Goal: Task Accomplishment & Management: Complete application form

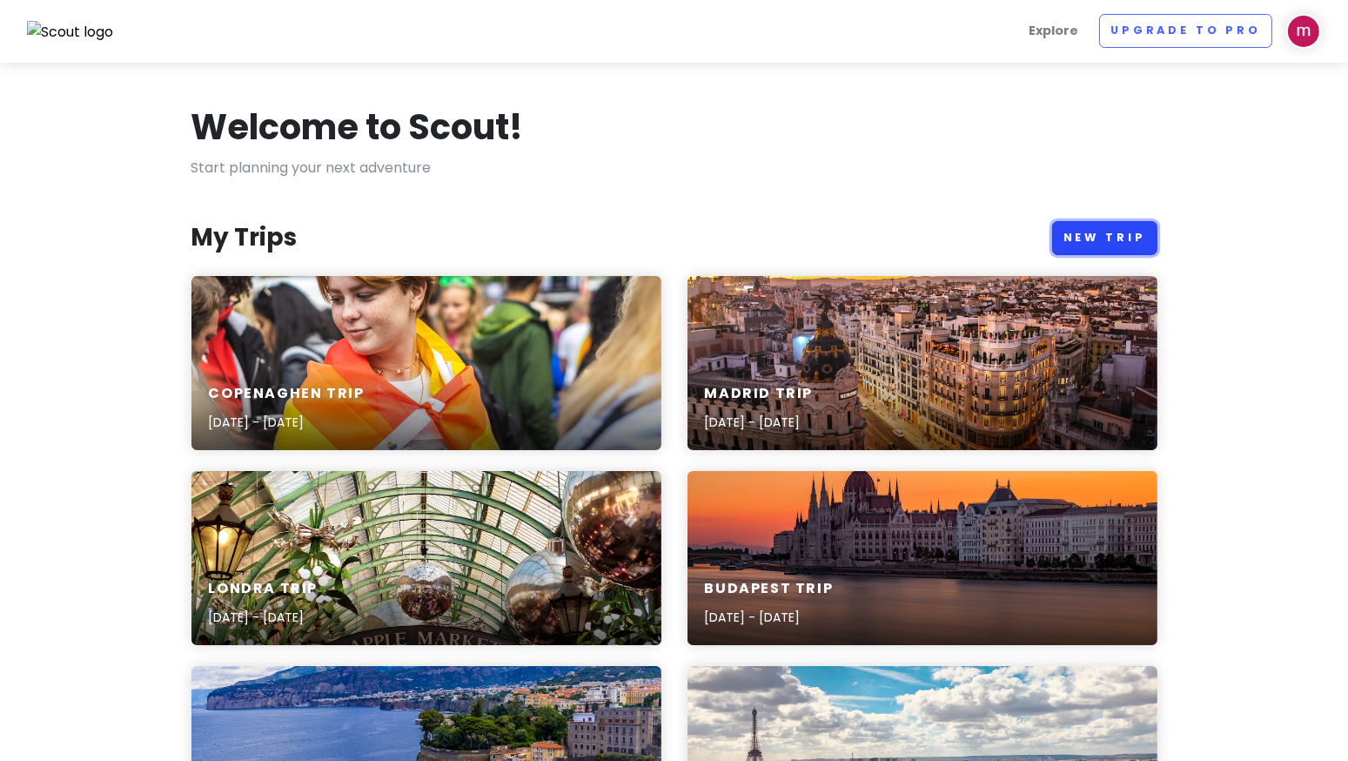
click at [1083, 250] on link "New Trip" at bounding box center [1104, 238] width 105 height 34
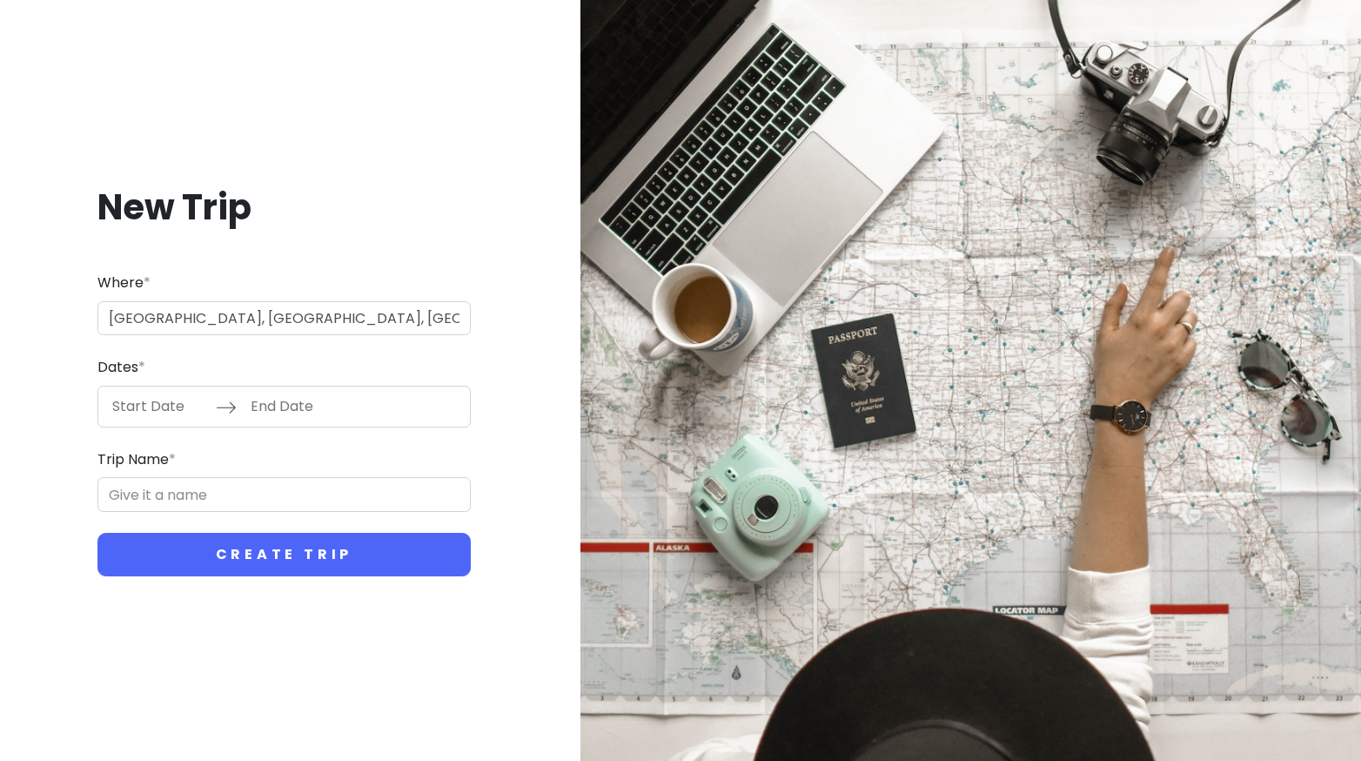
type input "Firenze FI, [GEOGRAPHIC_DATA]"
type input "Firenze Trip"
click at [143, 404] on input "Start Date" at bounding box center [159, 406] width 113 height 40
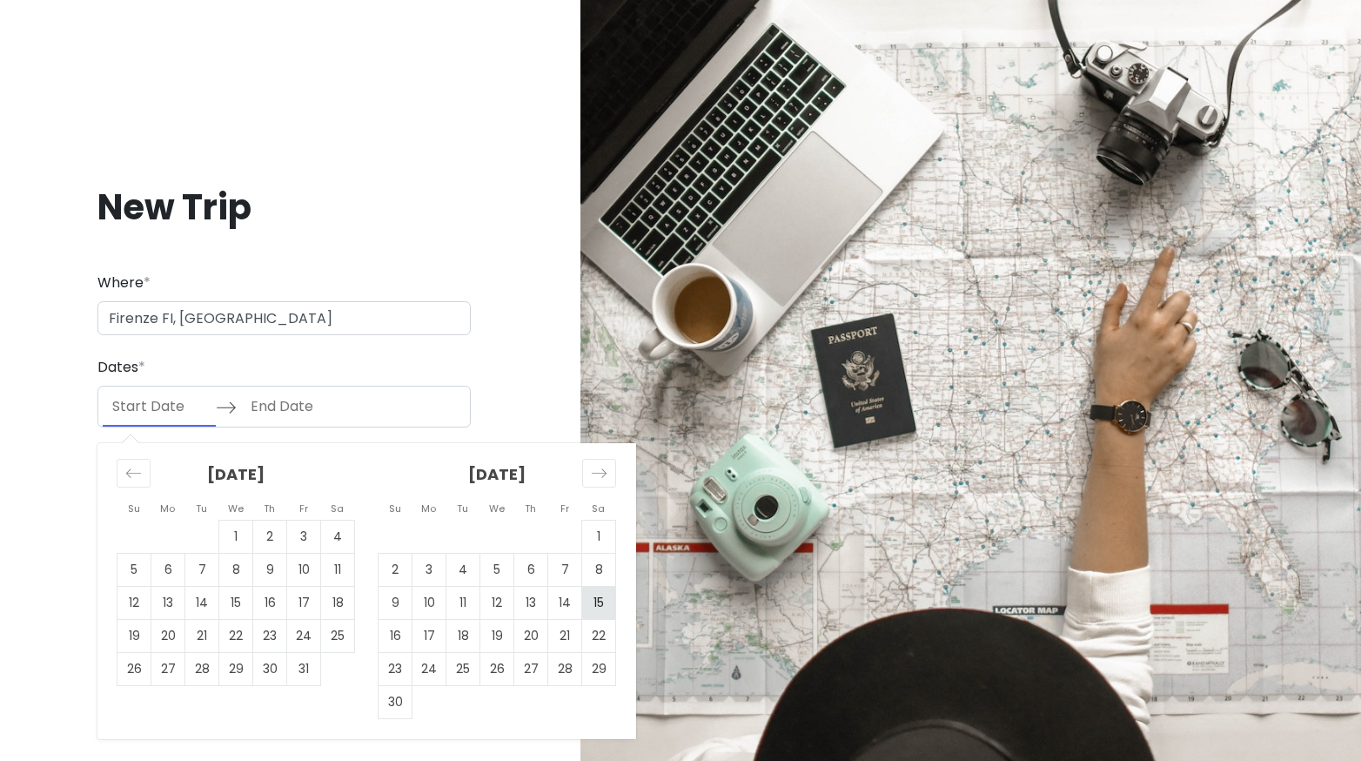
click at [586, 605] on td "15" at bounding box center [599, 602] width 34 height 33
type input "[DATE]"
click at [470, 648] on td "18" at bounding box center [464, 635] width 34 height 33
type input "[DATE]"
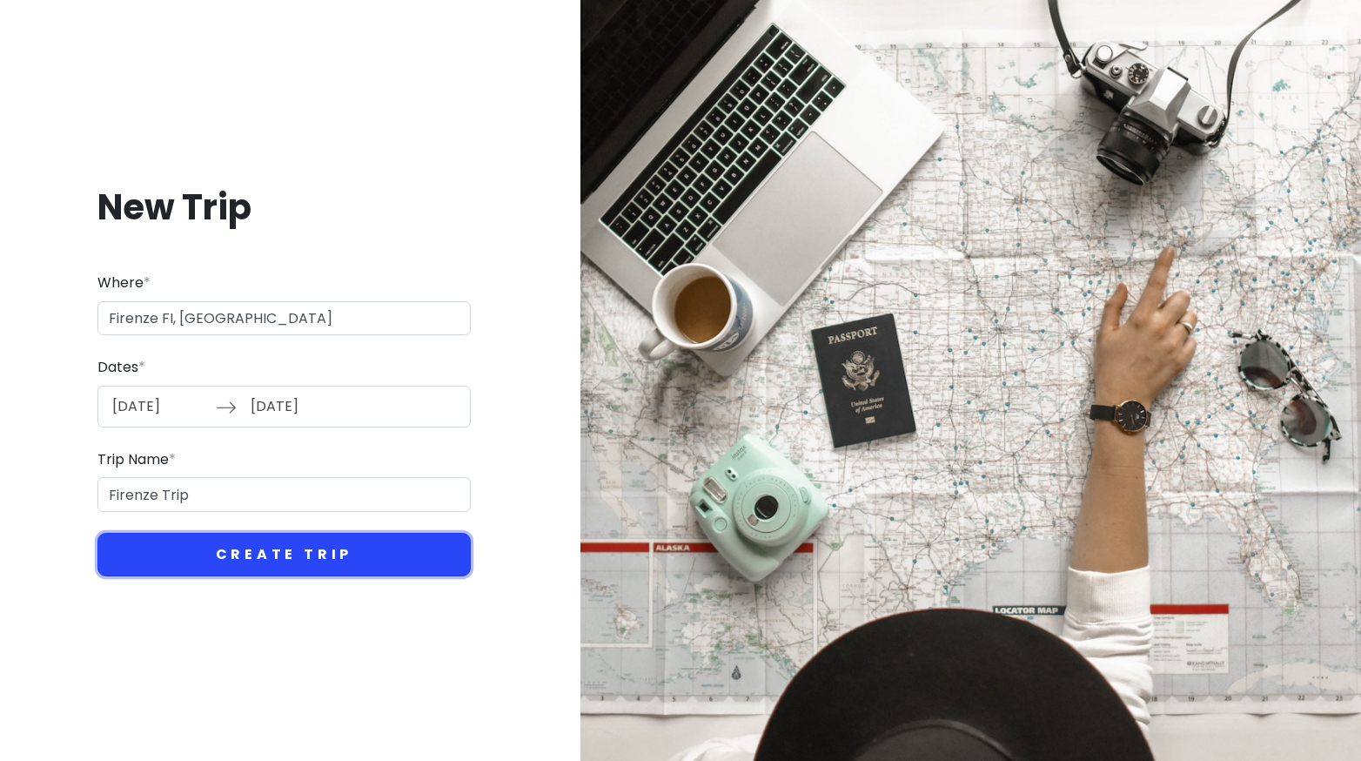
click at [283, 554] on button "Create Trip" at bounding box center [283, 555] width 373 height 44
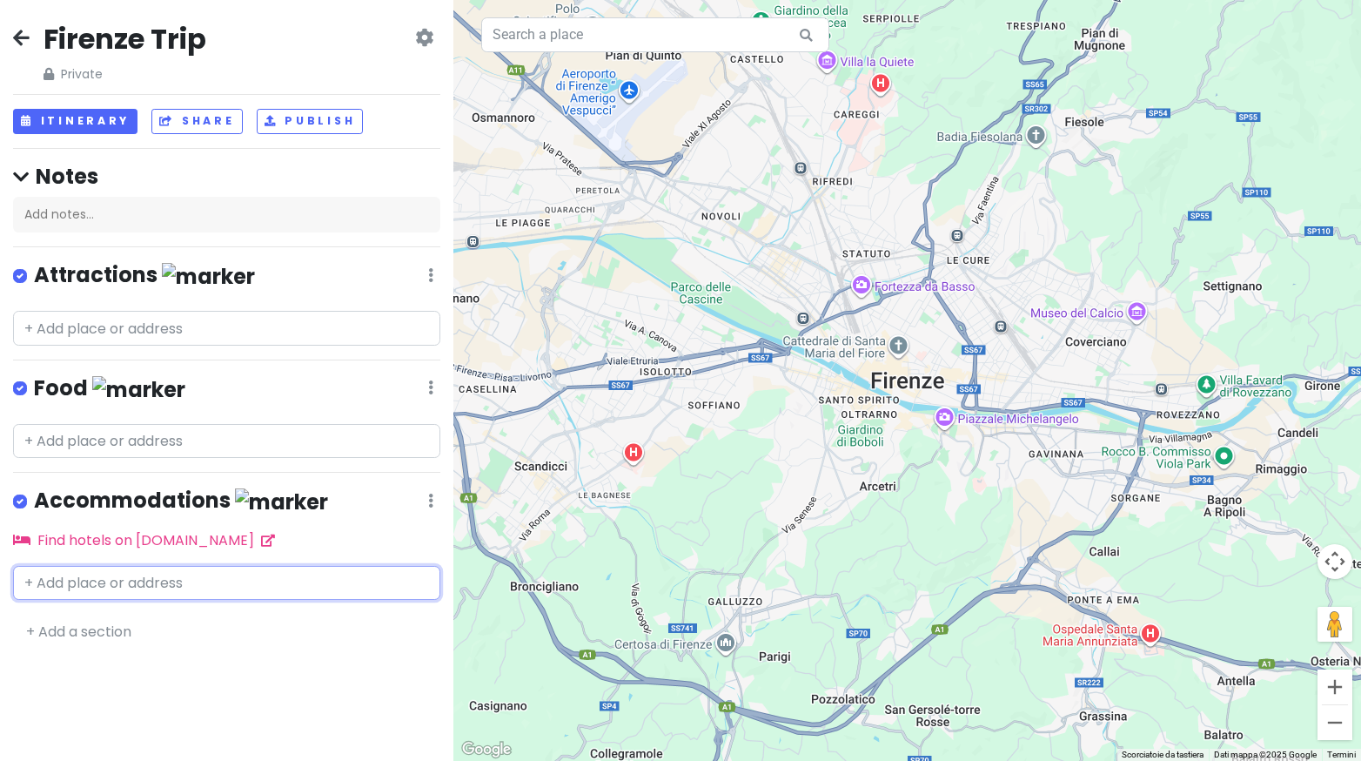
click at [154, 577] on input "text" at bounding box center [226, 583] width 427 height 35
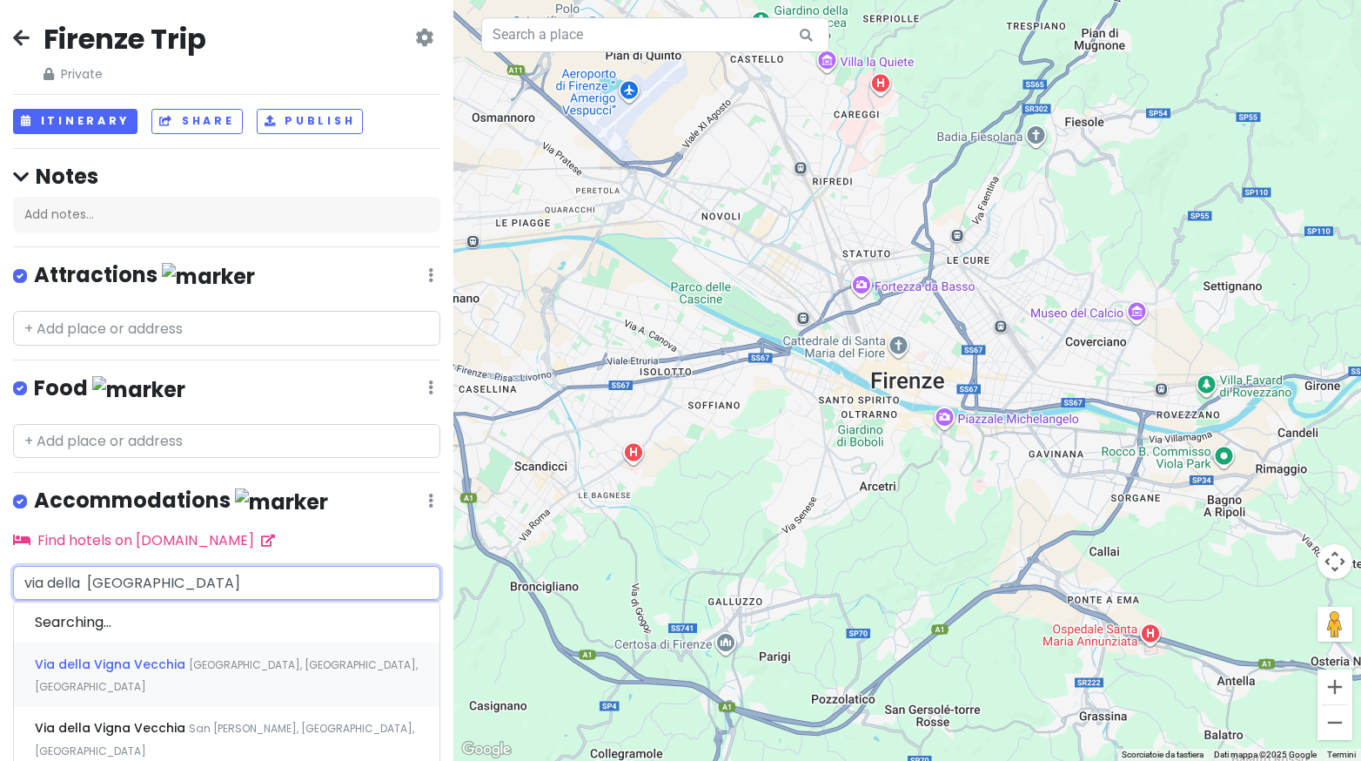
type input "[STREET_ADDRESS]"
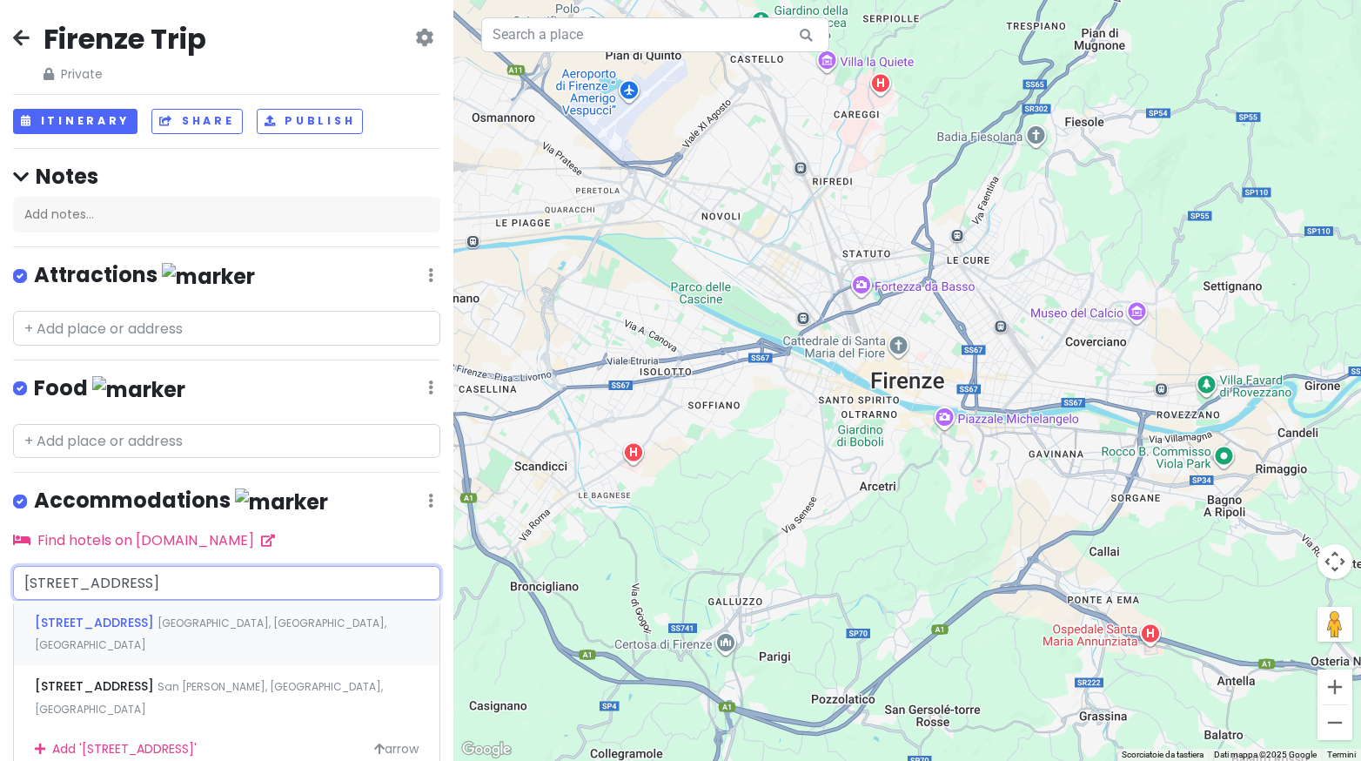
click at [158, 618] on span "[STREET_ADDRESS]" at bounding box center [96, 622] width 123 height 17
